Goal: Task Accomplishment & Management: Complete application form

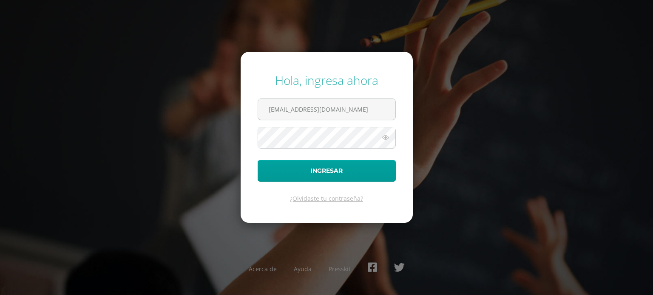
type input "202027@maiagt.org"
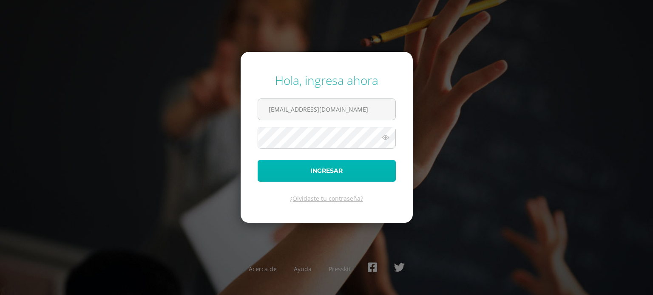
click at [340, 168] on button "Ingresar" at bounding box center [327, 171] width 138 height 22
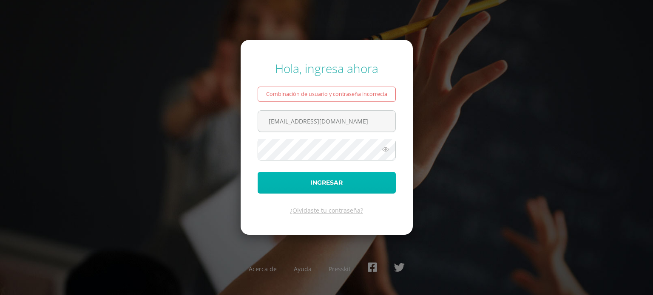
click at [324, 184] on button "Ingresar" at bounding box center [327, 183] width 138 height 22
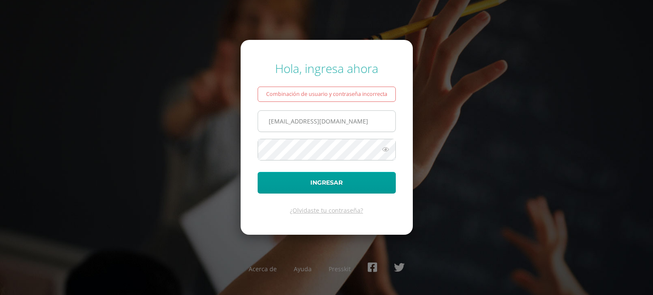
click at [343, 131] on input "202027@maiagt.org" at bounding box center [326, 121] width 137 height 21
type input "2"
click at [298, 122] on input "2022027qmaiagt.org" at bounding box center [326, 121] width 137 height 21
type input "2022027@maiagt.org"
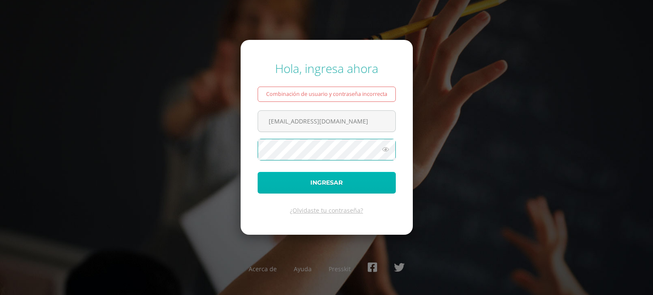
click at [305, 179] on button "Ingresar" at bounding box center [327, 183] width 138 height 22
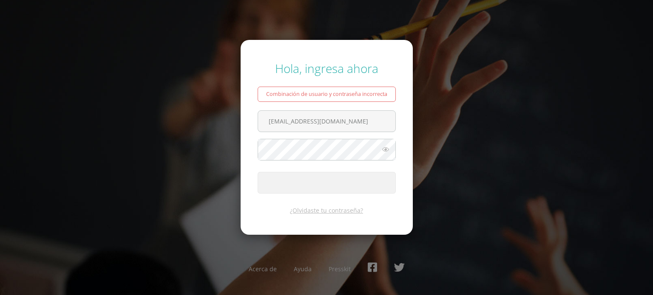
click at [305, 179] on button "Ingresar" at bounding box center [327, 183] width 138 height 22
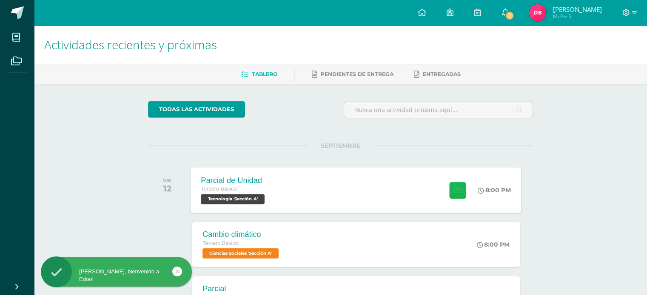
click at [459, 195] on button at bounding box center [457, 190] width 17 height 17
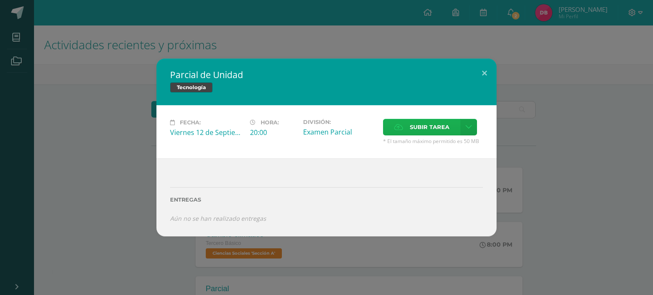
click at [415, 124] on span "Subir tarea" at bounding box center [430, 127] width 40 height 16
click at [0, 0] on input "Subir tarea" at bounding box center [0, 0] width 0 height 0
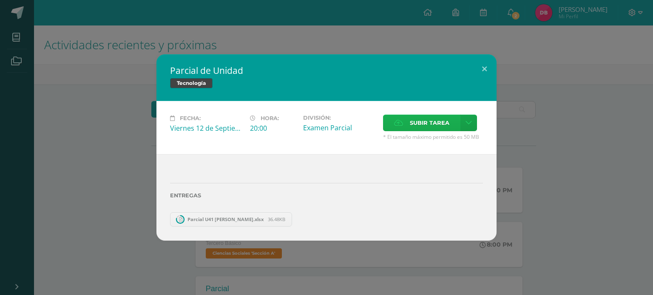
click at [429, 122] on span "Subir tarea" at bounding box center [430, 123] width 40 height 16
click at [0, 0] on input "Subir tarea" at bounding box center [0, 0] width 0 height 0
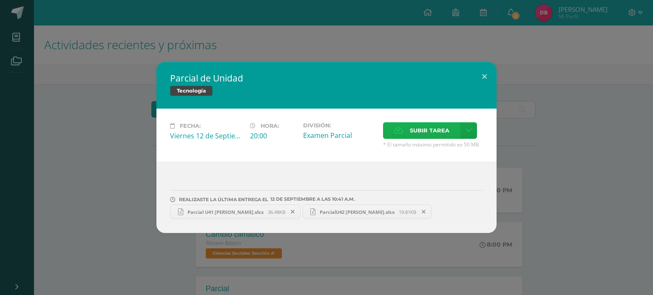
click at [420, 132] on span "Subir tarea" at bounding box center [430, 131] width 40 height 16
click at [0, 0] on input "Subir tarea" at bounding box center [0, 0] width 0 height 0
click at [488, 77] on button at bounding box center [484, 76] width 24 height 29
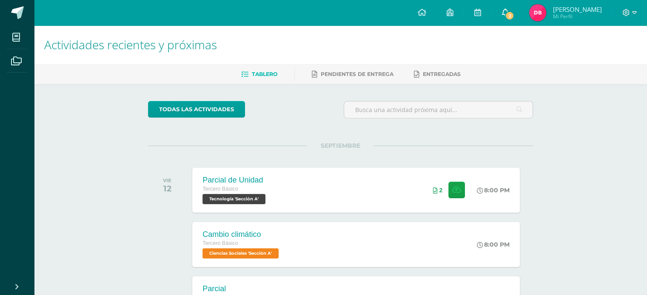
click at [514, 13] on span "2" at bounding box center [509, 15] width 9 height 9
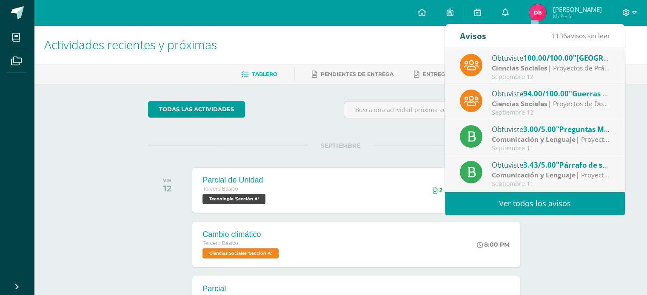
click at [572, 61] on span "100.00/100.00" at bounding box center [548, 58] width 50 height 10
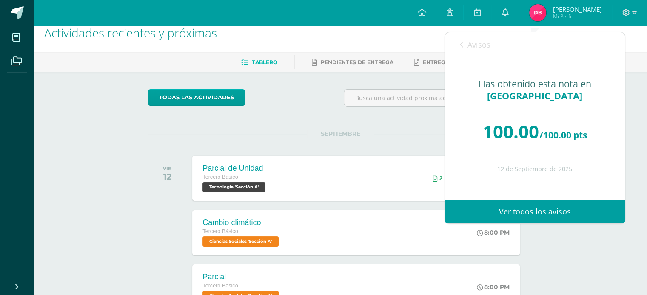
scroll to position [10, 0]
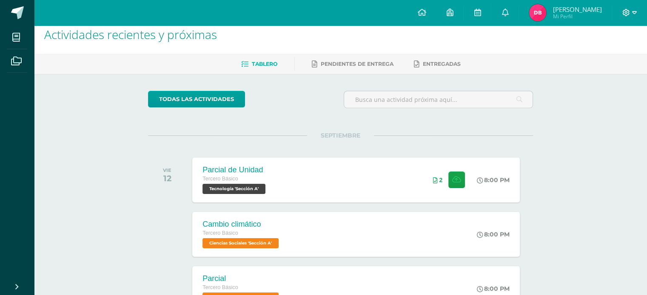
click at [630, 17] on div at bounding box center [629, 13] width 35 height 26
click at [630, 11] on span at bounding box center [629, 12] width 14 height 9
click at [607, 56] on span "Cerrar sesión" at bounding box center [607, 58] width 38 height 8
